Goal: Ask a question: Seek information or help from site administrators or community

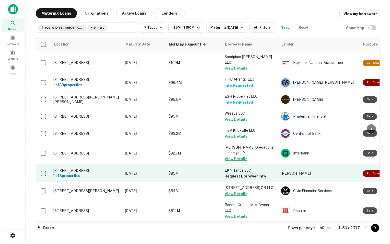
click at [231, 179] on button "Request Borrower Info" at bounding box center [245, 176] width 41 height 6
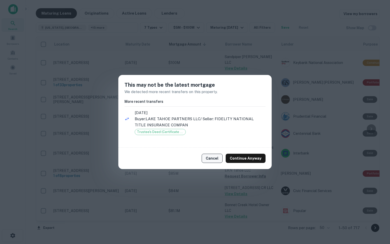
click at [216, 155] on button "Cancel" at bounding box center [212, 158] width 21 height 9
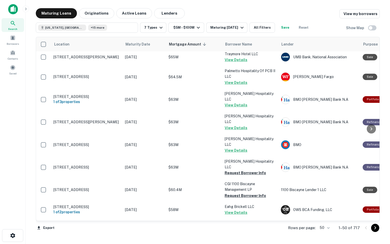
scroll to position [331, 0]
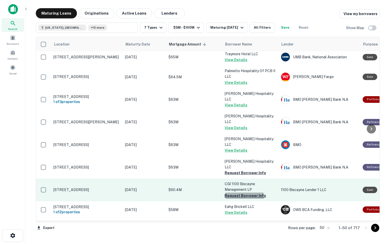
click at [238, 192] on button "Request Borrower Info" at bounding box center [245, 195] width 41 height 6
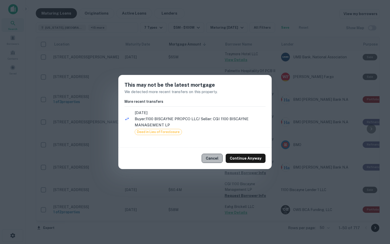
click at [211, 162] on button "Cancel" at bounding box center [212, 158] width 21 height 9
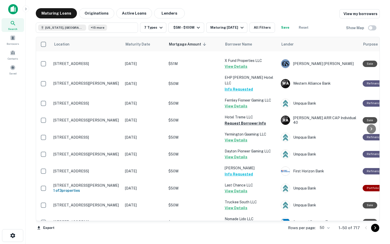
scroll to position [751, 0]
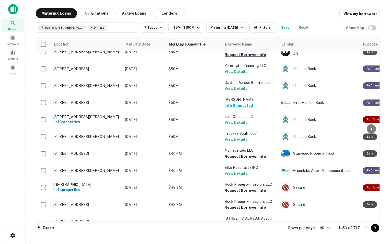
click at [229, 244] on button "Request Borrower Info" at bounding box center [245, 247] width 41 height 6
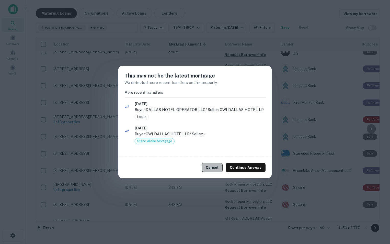
click at [209, 171] on button "Cancel" at bounding box center [212, 167] width 21 height 9
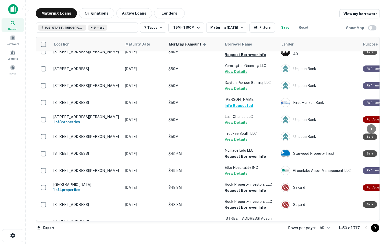
click at [375, 229] on icon "Go to next page" at bounding box center [375, 228] width 6 height 6
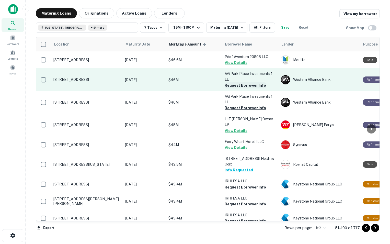
click at [236, 86] on button "Request Borrower Info" at bounding box center [245, 85] width 41 height 6
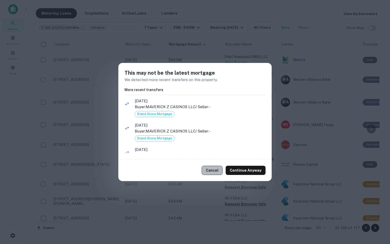
click at [211, 172] on button "Cancel" at bounding box center [212, 170] width 21 height 9
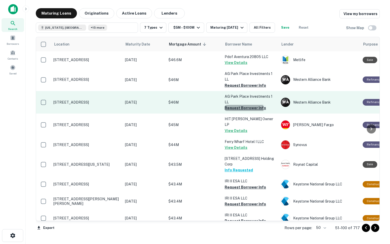
click at [240, 109] on button "Request Borrower Info" at bounding box center [245, 108] width 41 height 6
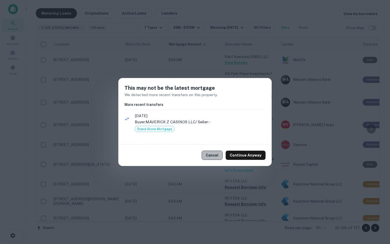
click at [218, 157] on button "Cancel" at bounding box center [212, 155] width 21 height 9
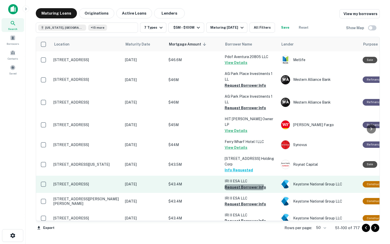
click at [236, 184] on button "Request Borrower Info" at bounding box center [245, 187] width 41 height 6
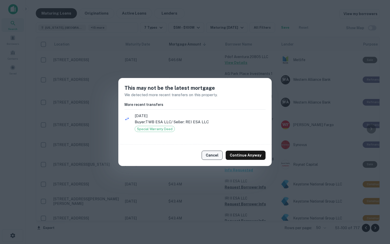
click at [216, 152] on button "Cancel" at bounding box center [212, 155] width 21 height 9
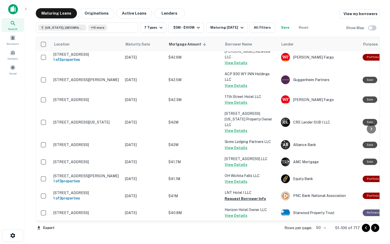
scroll to position [205, 0]
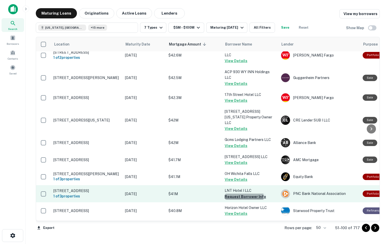
click at [235, 193] on button "Request Borrower Info" at bounding box center [245, 196] width 41 height 6
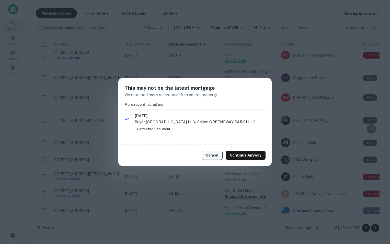
click at [217, 155] on button "Cancel" at bounding box center [212, 155] width 21 height 9
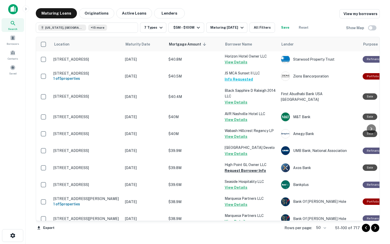
scroll to position [356, 0]
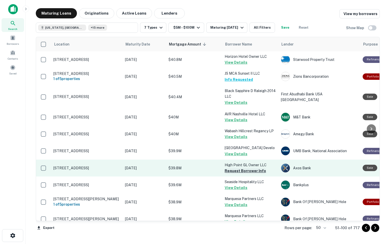
click at [232, 168] on button "Request Borrower Info" at bounding box center [245, 171] width 41 height 6
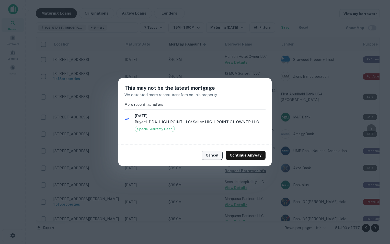
click at [215, 155] on button "Cancel" at bounding box center [212, 155] width 21 height 9
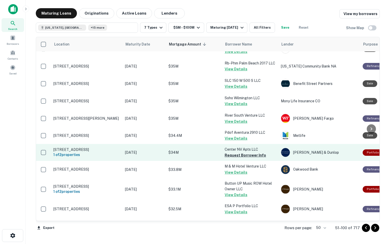
scroll to position [708, 0]
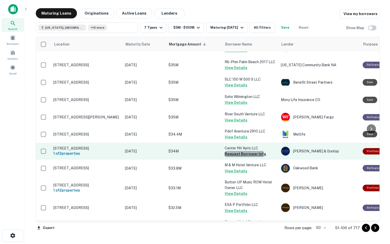
click at [229, 151] on button "Request Borrower Info" at bounding box center [245, 154] width 41 height 6
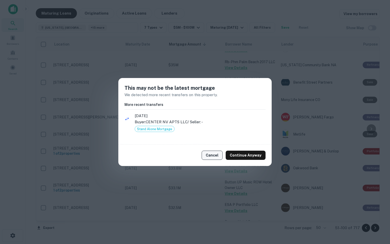
click at [211, 159] on button "Cancel" at bounding box center [212, 155] width 21 height 9
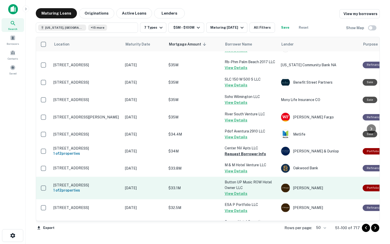
scroll to position [742, 0]
